Goal: Transaction & Acquisition: Download file/media

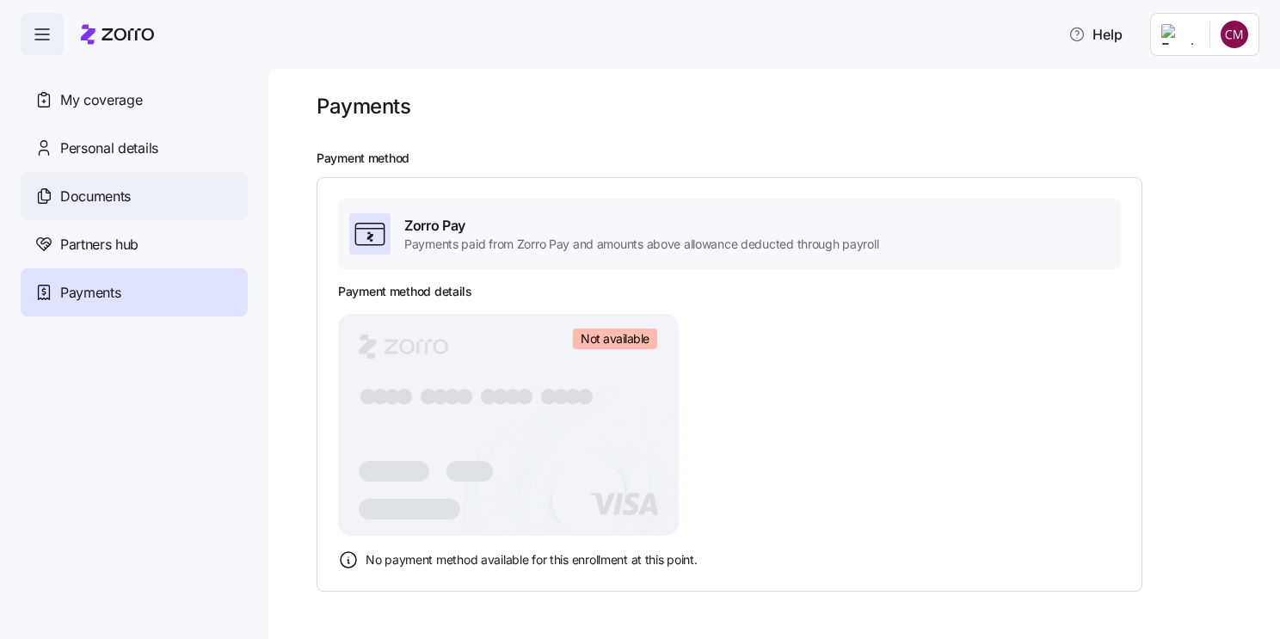
click at [130, 189] on span "Documents" at bounding box center [95, 196] width 71 height 21
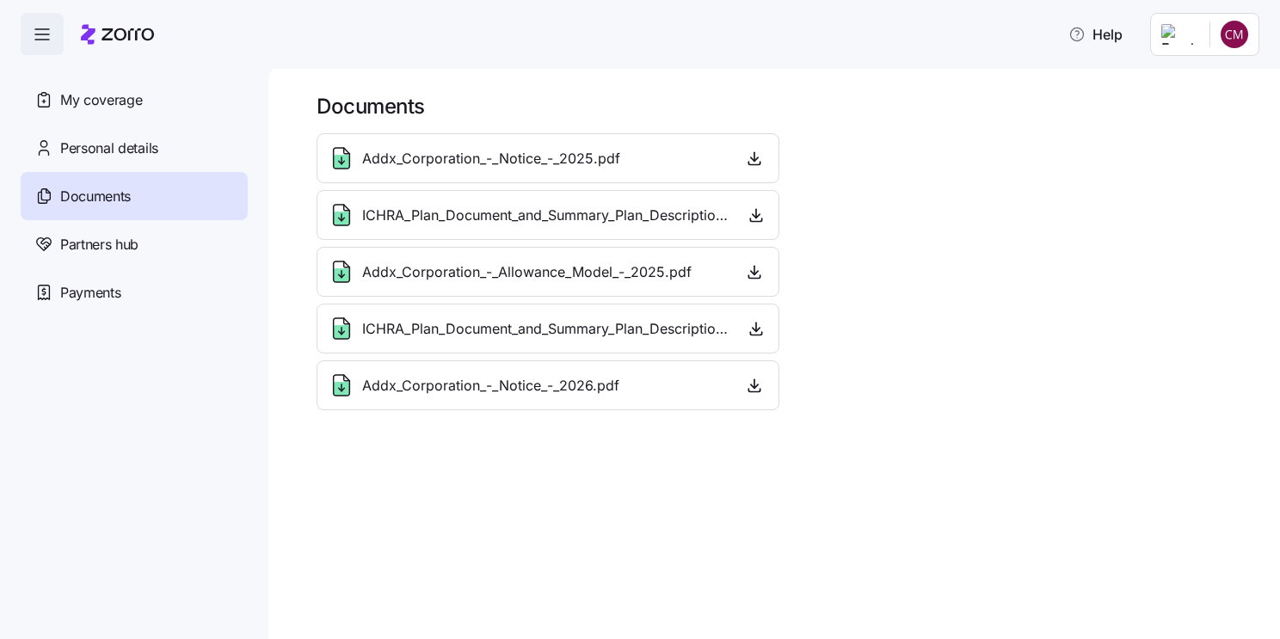
click at [421, 333] on span "ICHRA_Plan_Document_and_Summary_Plan_Description_-_2026.pdf" at bounding box center [546, 328] width 368 height 21
click at [420, 322] on span "ICHRA_Plan_Document_and_Summary_Plan_Description_-_2026.pdf" at bounding box center [546, 328] width 368 height 21
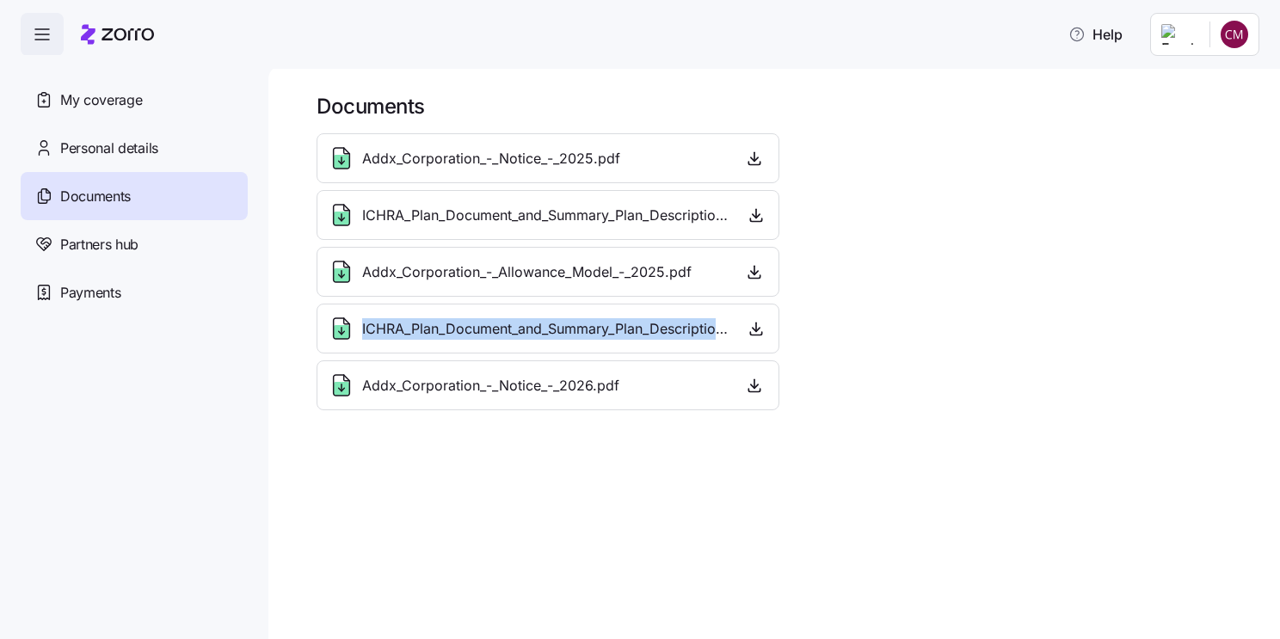
click at [420, 322] on span "ICHRA_Plan_Document_and_Summary_Plan_Description_-_2026.pdf" at bounding box center [546, 328] width 368 height 21
click at [754, 328] on icon "button" at bounding box center [755, 328] width 17 height 17
